Goal: Task Accomplishment & Management: Use online tool/utility

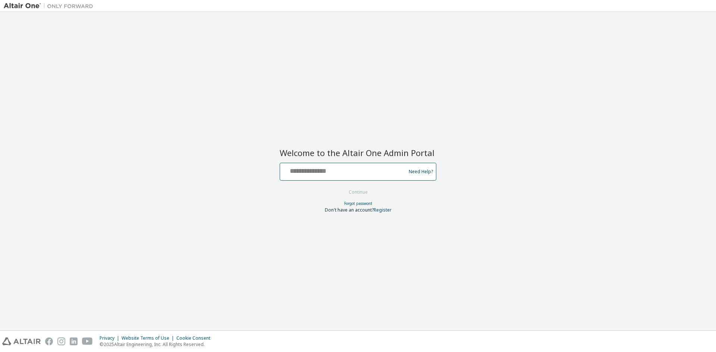
click at [323, 174] on input "text" at bounding box center [344, 170] width 122 height 11
click at [318, 175] on input "**********" at bounding box center [344, 170] width 122 height 11
type input "**********"
click at [346, 192] on button "Continue" at bounding box center [358, 192] width 35 height 11
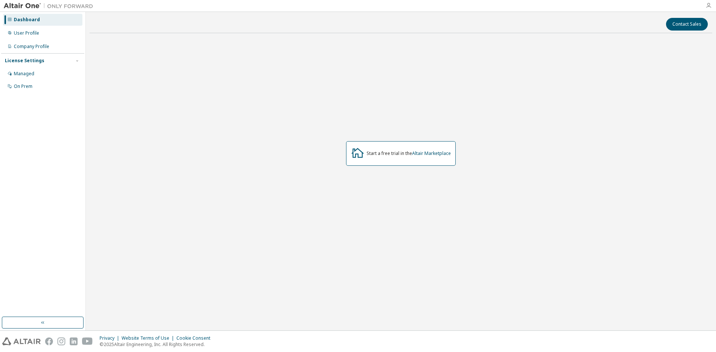
click at [709, 5] on icon "button" at bounding box center [708, 6] width 6 height 6
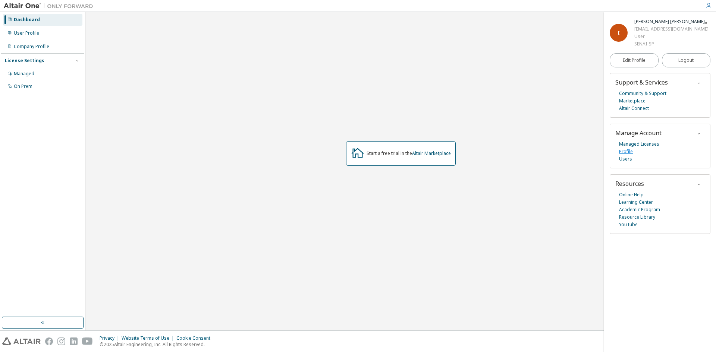
click at [625, 152] on link "Profile" at bounding box center [626, 151] width 14 height 7
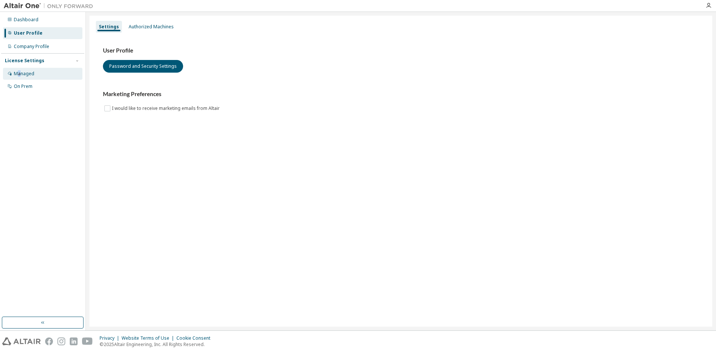
click at [19, 75] on div "Managed" at bounding box center [24, 74] width 21 height 6
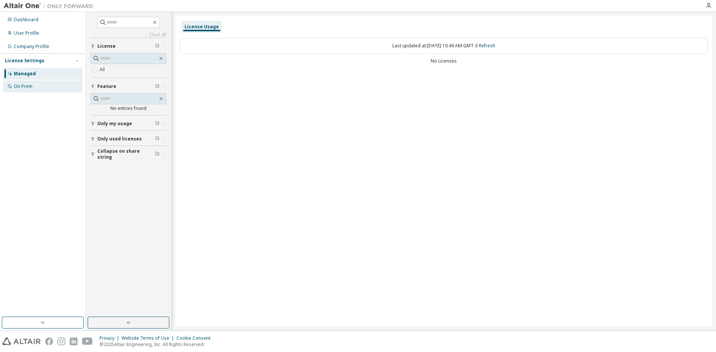
click at [22, 86] on div "On Prem" at bounding box center [23, 86] width 19 height 6
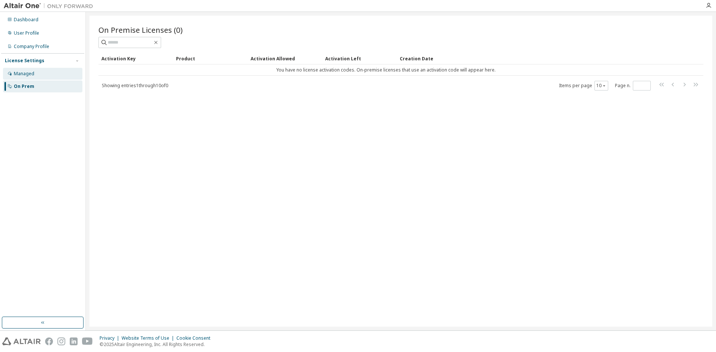
click at [20, 73] on div "Managed" at bounding box center [24, 74] width 21 height 6
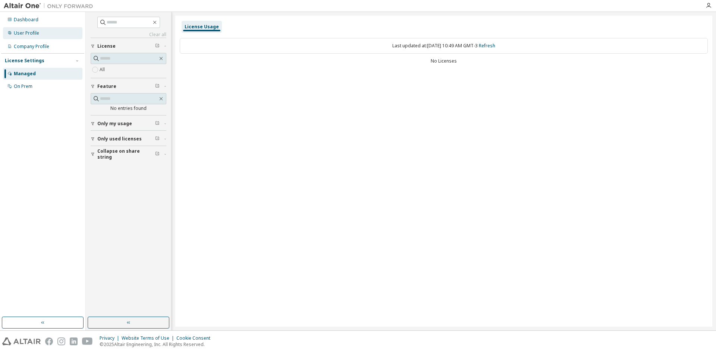
click at [23, 32] on div "User Profile" at bounding box center [26, 33] width 25 height 6
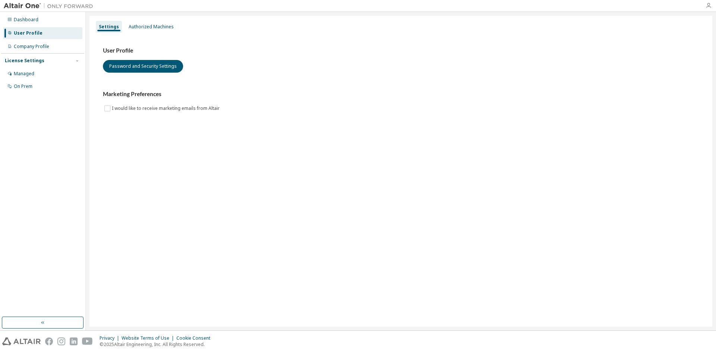
click at [708, 4] on icon "button" at bounding box center [708, 6] width 6 height 6
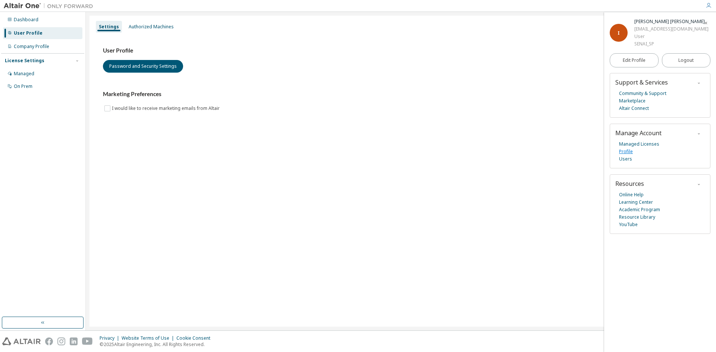
click at [626, 152] on link "Profile" at bounding box center [626, 151] width 14 height 7
click at [153, 27] on div "Authorized Machines" at bounding box center [151, 27] width 45 height 6
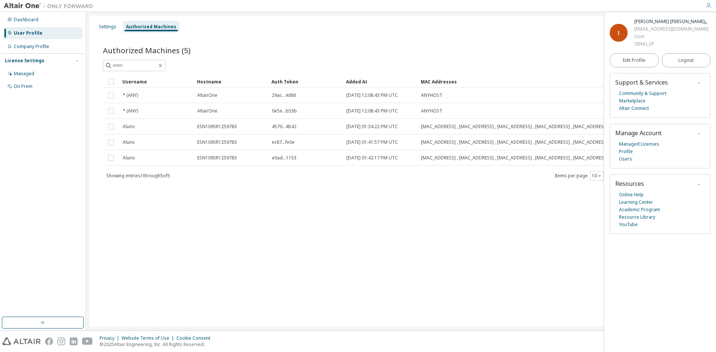
click at [157, 27] on div "Authorized Machines" at bounding box center [151, 27] width 50 height 6
click at [146, 28] on div "Authorized Machines" at bounding box center [151, 27] width 50 height 6
click at [579, 55] on div "Generate Auth Code" at bounding box center [550, 50] width 298 height 16
click at [707, 24] on icon "button" at bounding box center [705, 23] width 4 height 4
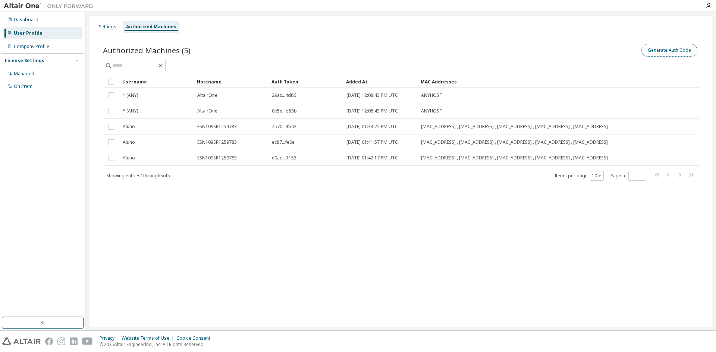
click at [666, 52] on button "Generate Auth Code" at bounding box center [669, 50] width 56 height 13
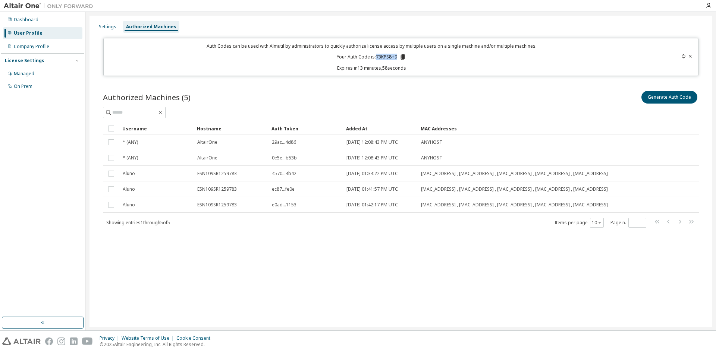
drag, startPoint x: 376, startPoint y: 56, endPoint x: 397, endPoint y: 55, distance: 20.5
click at [397, 55] on p "Your Auth Code is: 73KPS8H9" at bounding box center [371, 57] width 69 height 7
copy p "73KPS8H9"
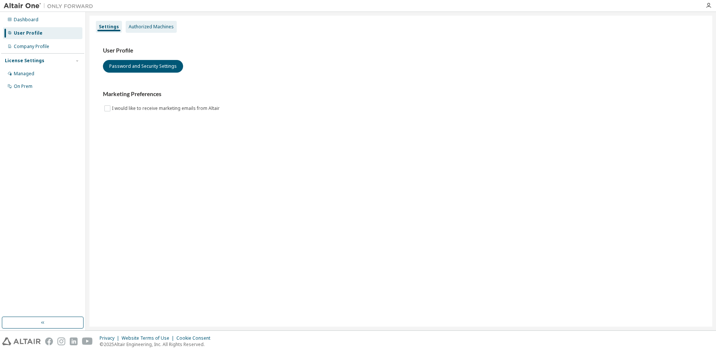
click at [145, 24] on div "Authorized Machines" at bounding box center [151, 27] width 45 height 6
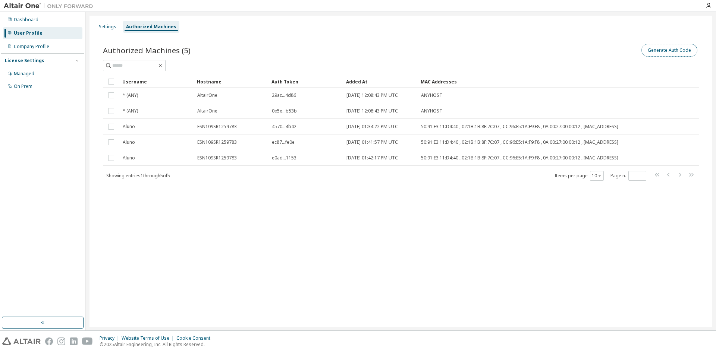
click at [671, 53] on button "Generate Auth Code" at bounding box center [669, 50] width 56 height 13
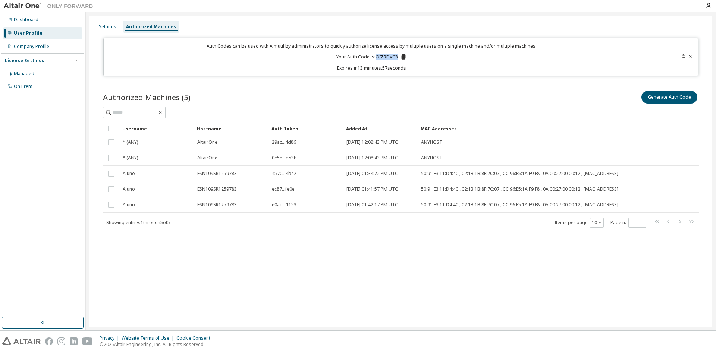
drag, startPoint x: 376, startPoint y: 56, endPoint x: 398, endPoint y: 57, distance: 22.1
click at [398, 57] on p "Your Auth Code is: OIZRDVC3" at bounding box center [371, 57] width 70 height 7
copy p "OIZRDVC3"
